Goal: Find specific page/section: Find specific page/section

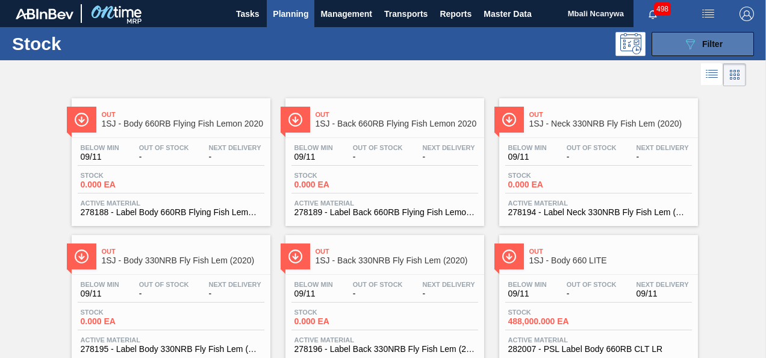
click at [691, 38] on icon "089F7B8B-B2A5-4AFE-B5C0-19BA573D28AC" at bounding box center [690, 44] width 14 height 14
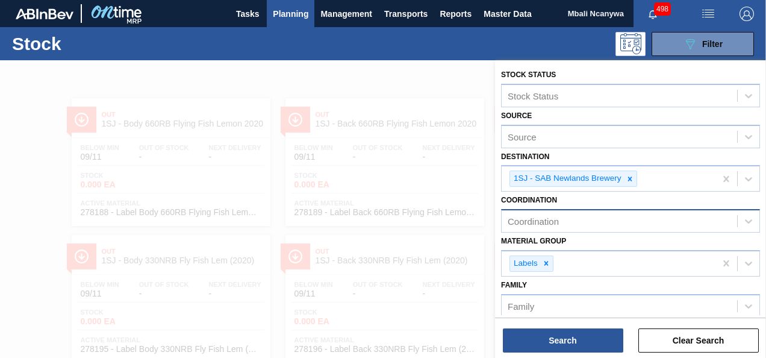
drag, startPoint x: 628, startPoint y: 175, endPoint x: 601, endPoint y: 206, distance: 41.0
click at [627, 177] on icon at bounding box center [630, 179] width 8 height 8
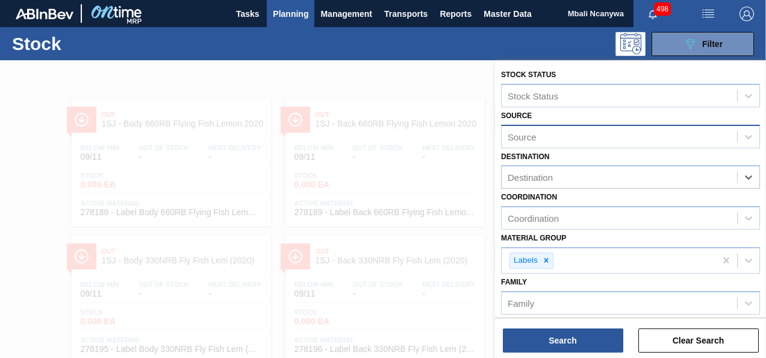
click at [551, 139] on div "Source" at bounding box center [620, 136] width 236 height 17
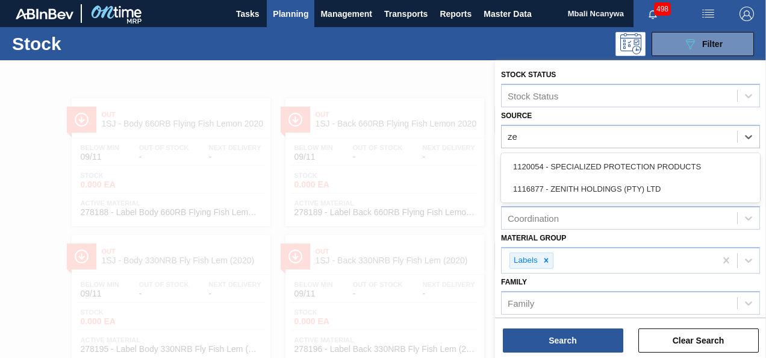
type input "ze"
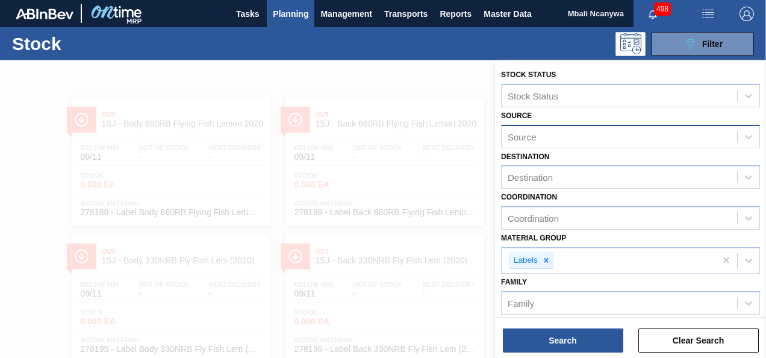
click at [525, 135] on div "Source" at bounding box center [522, 136] width 29 height 10
type input "[DEMOGRAPHIC_DATA]"
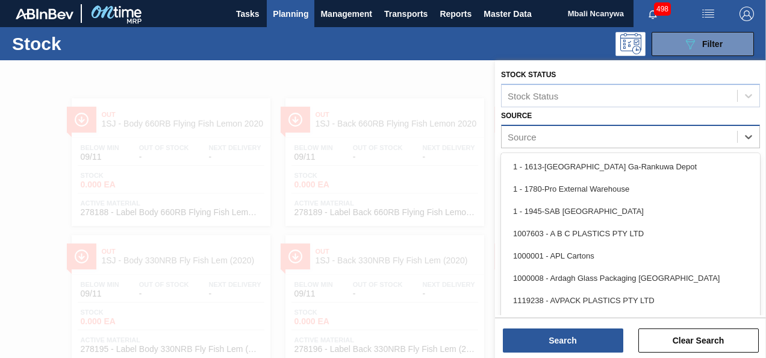
click at [522, 137] on div "Source" at bounding box center [522, 136] width 29 height 10
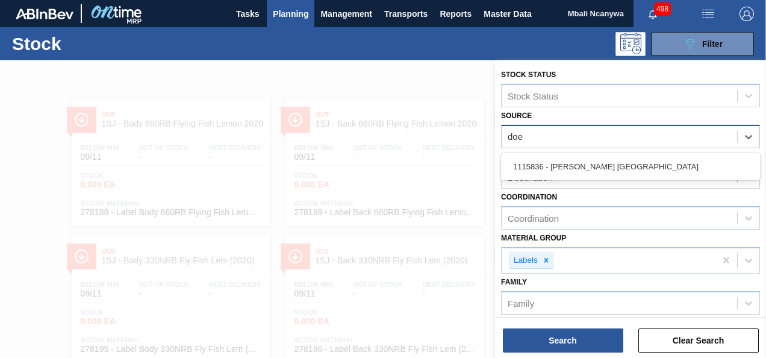
type input "doe"
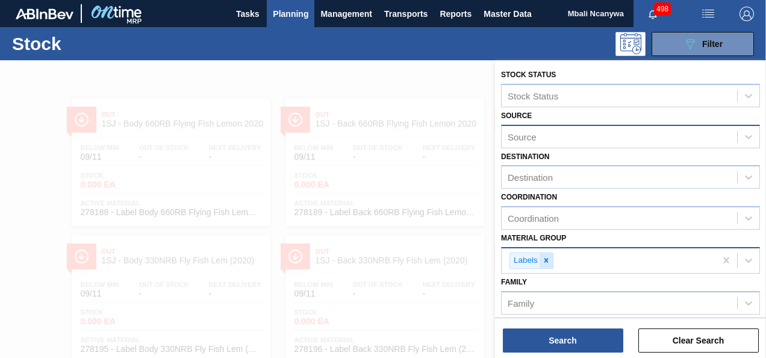
click at [543, 258] on icon at bounding box center [546, 260] width 8 height 8
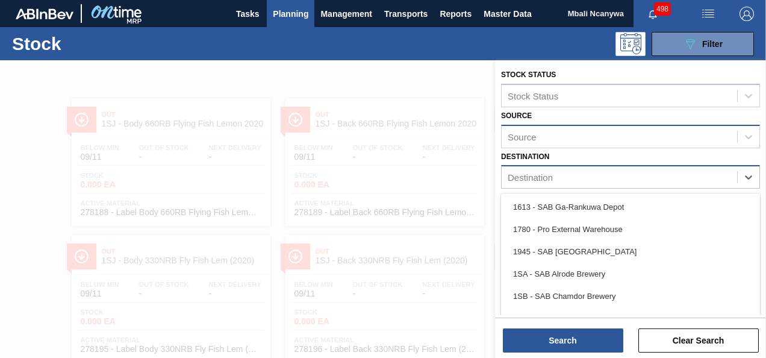
click at [571, 178] on div "Destination" at bounding box center [620, 177] width 236 height 17
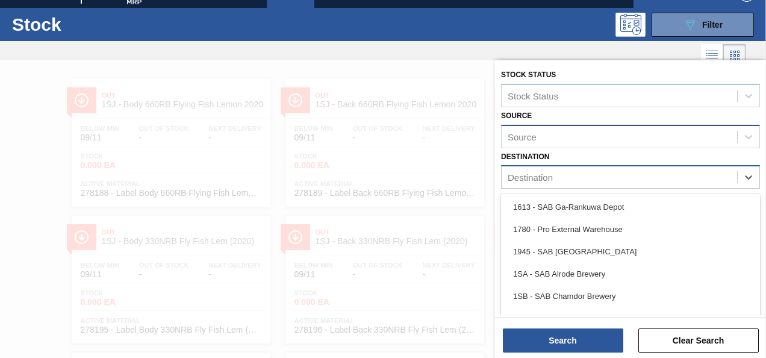
scroll to position [20, 0]
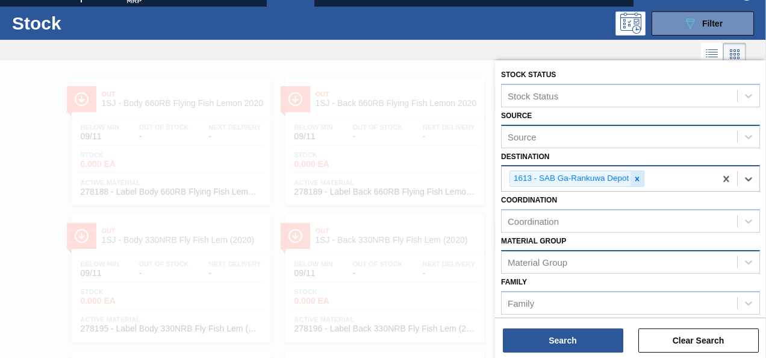
click at [638, 178] on icon at bounding box center [637, 179] width 8 height 8
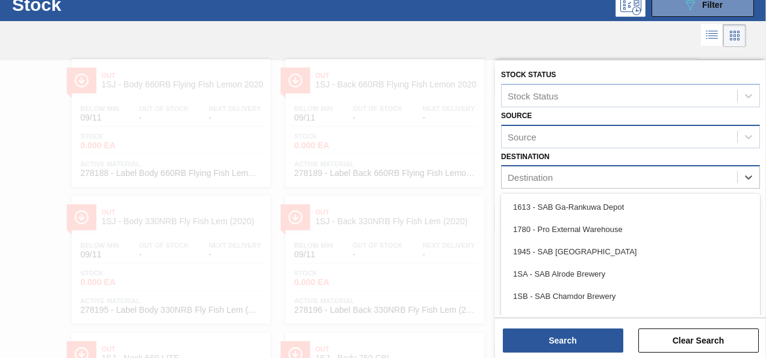
click at [635, 180] on div "Destination" at bounding box center [620, 177] width 236 height 17
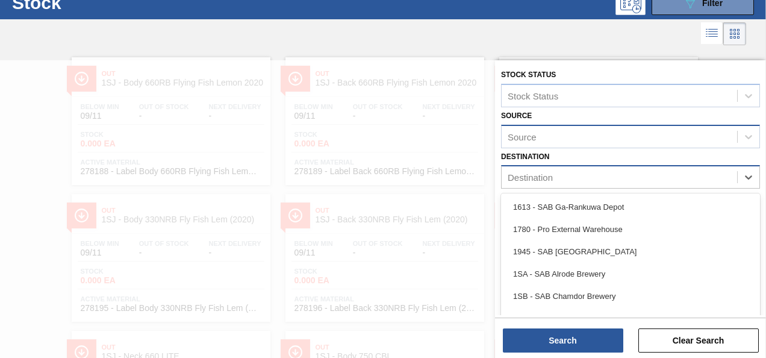
scroll to position [42, 0]
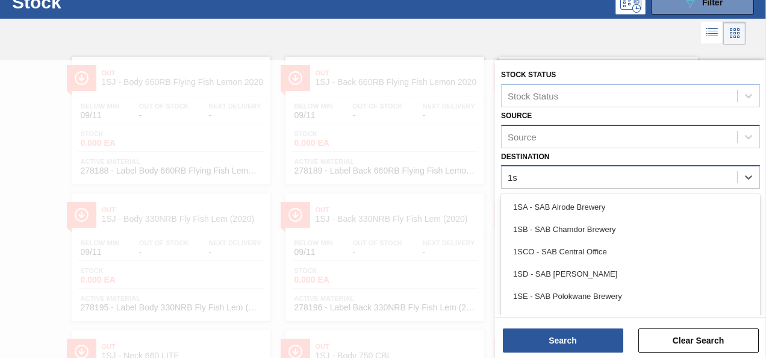
type input "1sm"
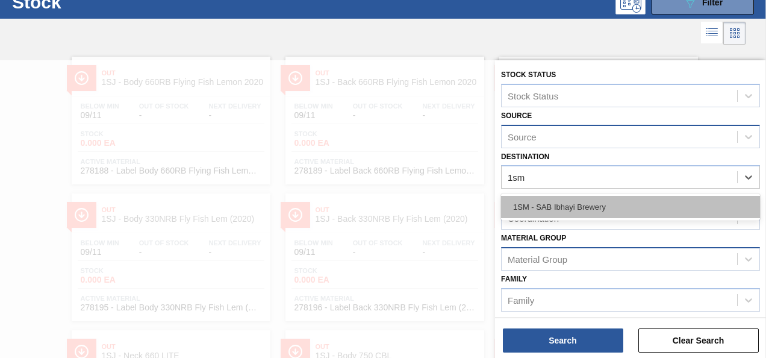
click at [628, 208] on div "1SM - SAB Ibhayi Brewery" at bounding box center [630, 207] width 259 height 22
click at [628, 208] on div "Coordination" at bounding box center [630, 217] width 259 height 23
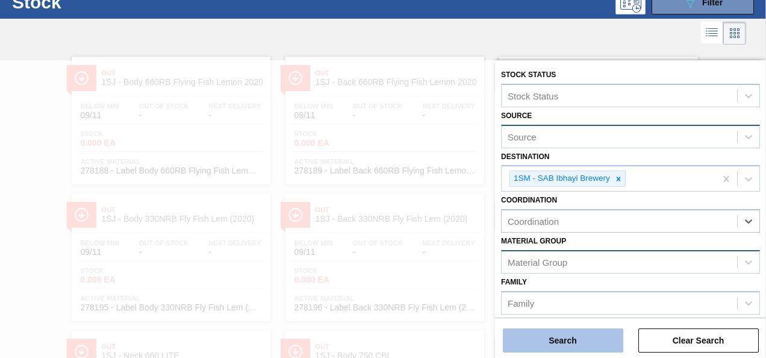
click at [592, 337] on button "Search" at bounding box center [563, 340] width 120 height 24
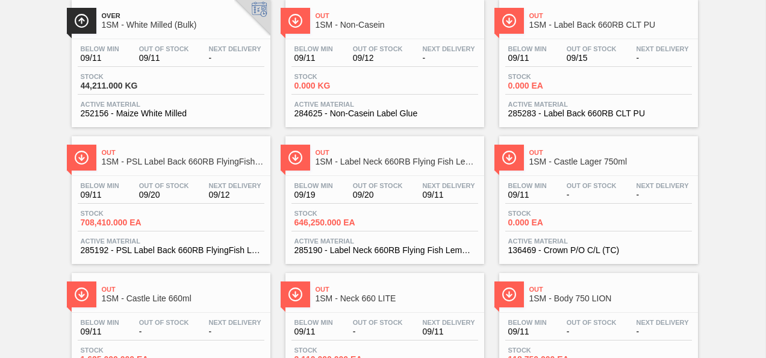
scroll to position [0, 0]
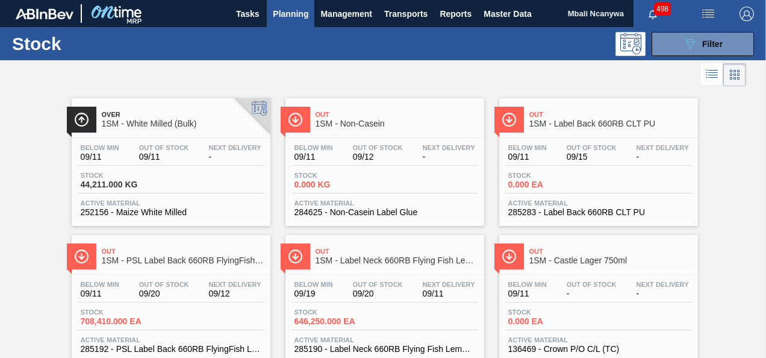
click at [286, 7] on span "Planning" at bounding box center [291, 14] width 36 height 14
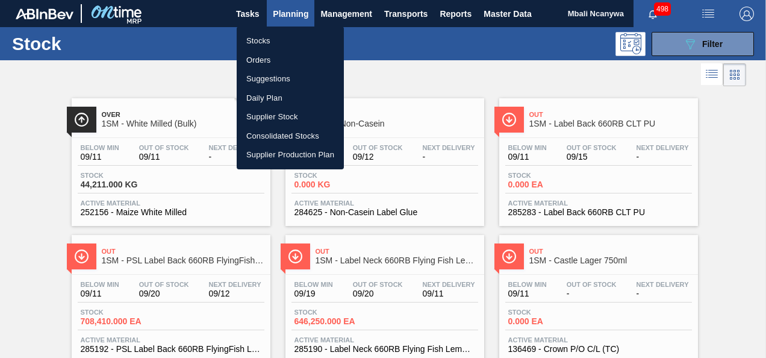
click at [286, 6] on div at bounding box center [383, 179] width 766 height 358
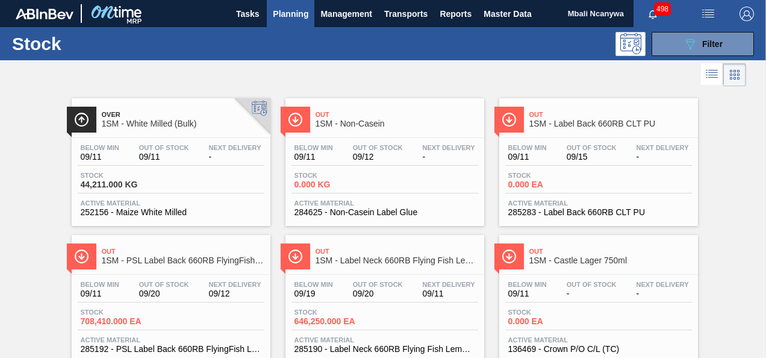
click at [289, 14] on span "Planning" at bounding box center [291, 14] width 36 height 14
click at [290, 11] on span "Planning" at bounding box center [291, 14] width 36 height 14
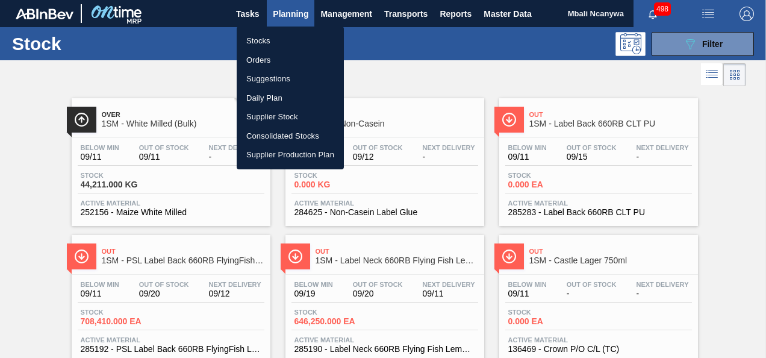
click at [278, 59] on li "Orders" at bounding box center [290, 60] width 107 height 19
